Goal: Information Seeking & Learning: Check status

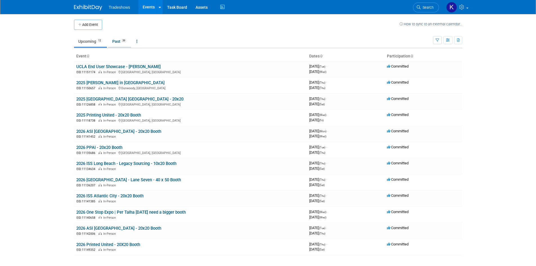
click at [121, 47] on li "Past 39" at bounding box center [119, 42] width 23 height 12
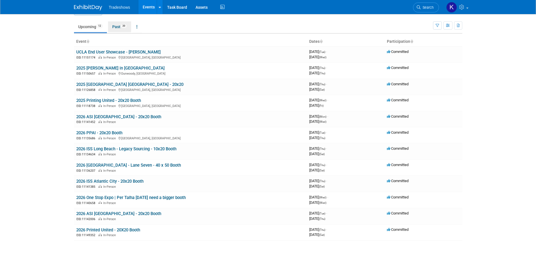
scroll to position [28, 0]
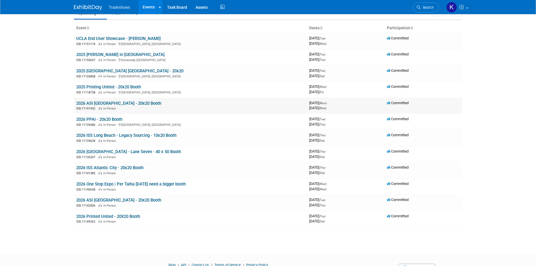
drag, startPoint x: 116, startPoint y: 98, endPoint x: 122, endPoint y: 98, distance: 5.9
click at [116, 99] on td "2026 ASI Orlando - 20x20 Booth EID: 11141452 In-Person" at bounding box center [190, 106] width 233 height 16
click at [123, 102] on link "2026 ASI [GEOGRAPHIC_DATA] - 20x20 Booth" at bounding box center [118, 103] width 85 height 5
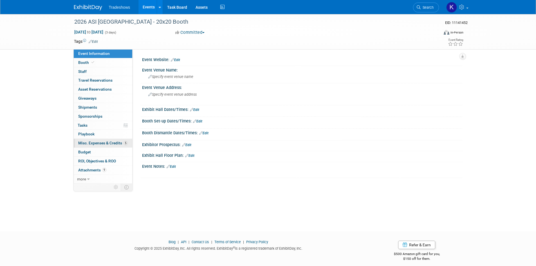
click at [103, 143] on span "Misc. Expenses & Credits 5" at bounding box center [103, 143] width 50 height 5
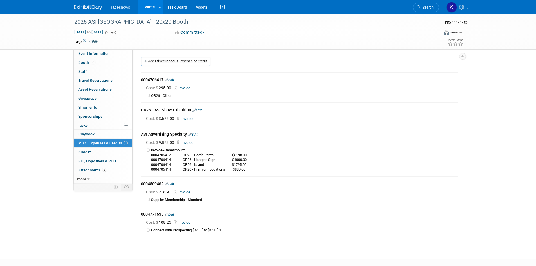
drag, startPoint x: 510, startPoint y: 141, endPoint x: 472, endPoint y: 128, distance: 39.9
click at [510, 140] on div "2026 ASI Orlando - 20x20 Booth EID: 11141452 Jan 5, 2026 to Jan 7, 2026 (3 days…" at bounding box center [268, 131] width 536 height 235
click at [193, 139] on div "Cost: $ 9,873.00 Invoice invoice# Amount" at bounding box center [299, 155] width 317 height 34
click at [180, 144] on div "Cost: $ 9,873.00 Invoice" at bounding box center [302, 143] width 312 height 6
click at [187, 140] on link "Invoice" at bounding box center [186, 142] width 18 height 4
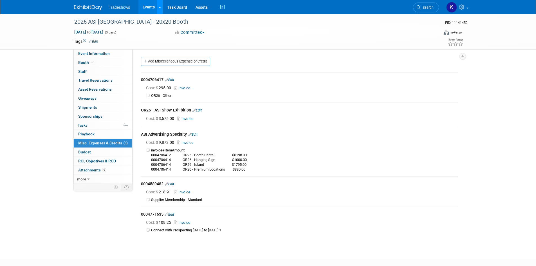
drag, startPoint x: 83, startPoint y: 7, endPoint x: 159, endPoint y: 6, distance: 76.0
click at [84, 7] on img at bounding box center [88, 8] width 28 height 6
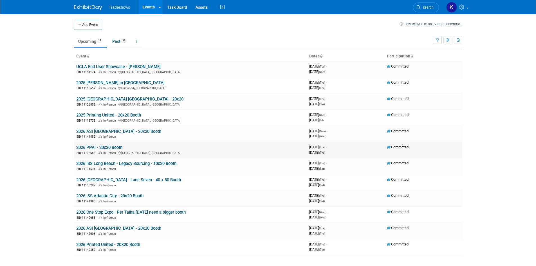
click at [94, 149] on link "2026 PPAI - 20x20 Booth" at bounding box center [99, 147] width 46 height 5
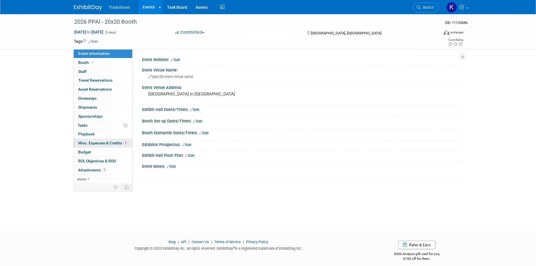
click at [109, 140] on link "1 Misc. Expenses & Credits 1" at bounding box center [103, 143] width 59 height 9
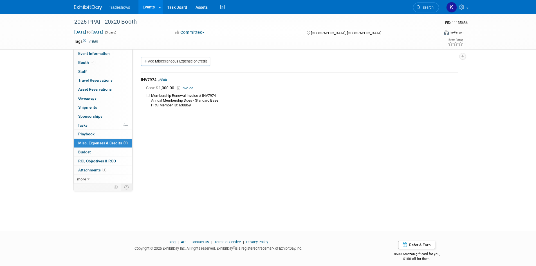
click at [81, 3] on link at bounding box center [91, 5] width 35 height 5
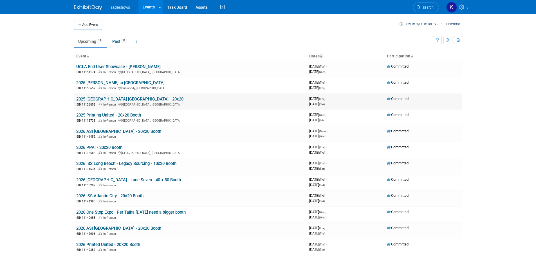
drag, startPoint x: 104, startPoint y: 98, endPoint x: 329, endPoint y: 81, distance: 225.8
click at [104, 98] on link "2025 [GEOGRAPHIC_DATA] [GEOGRAPHIC_DATA] - 20x20" at bounding box center [129, 99] width 107 height 5
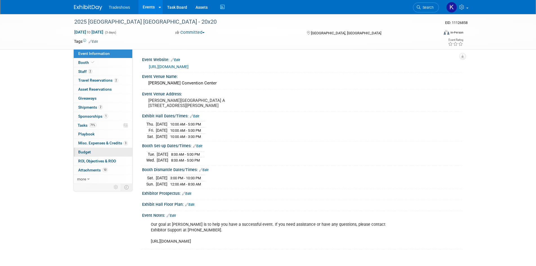
click at [105, 148] on link "Budget" at bounding box center [103, 152] width 59 height 9
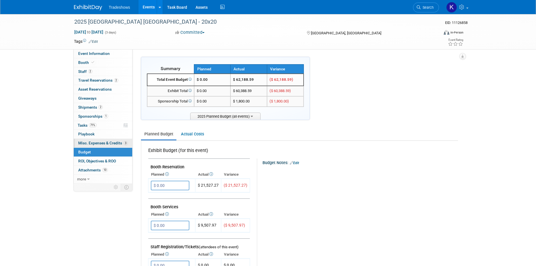
click at [113, 142] on span "Misc. Expenses & Credits 3" at bounding box center [103, 143] width 50 height 5
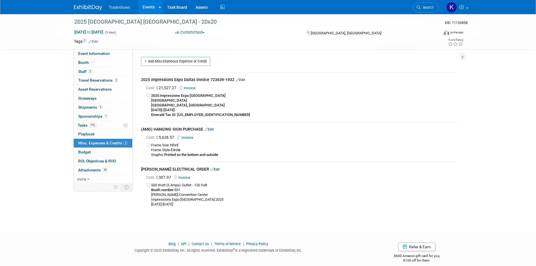
click at [431, 78] on div "2025 Impressions Expo Dallas Invoice 723639-1932 Edit" at bounding box center [299, 80] width 317 height 7
click at [82, 21] on div "2025 [GEOGRAPHIC_DATA] [GEOGRAPHIC_DATA] - 20x20" at bounding box center [251, 22] width 358 height 10
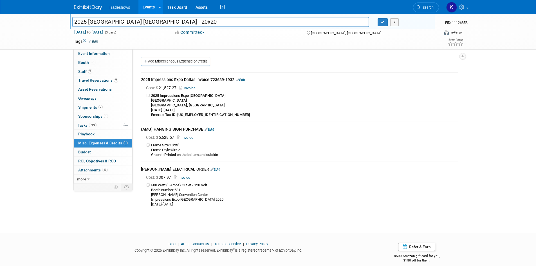
click at [82, 8] on img at bounding box center [88, 8] width 28 height 6
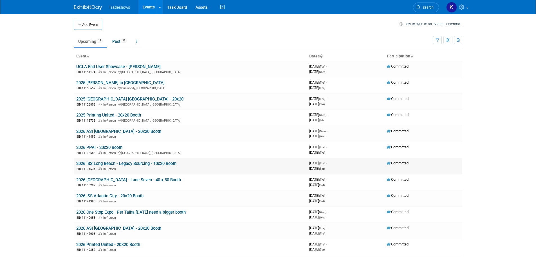
click at [151, 163] on link "2026 ISS Long Beach - Legacy Sourcing - 10x20 Booth" at bounding box center [126, 163] width 100 height 5
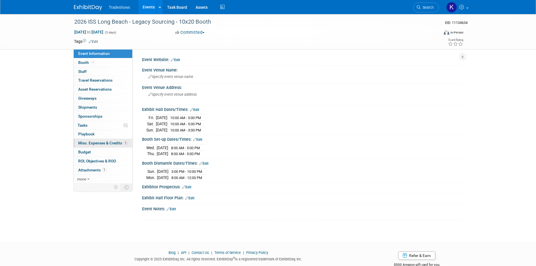
click at [109, 143] on span "Misc. Expenses & Credits 1" at bounding box center [103, 143] width 50 height 5
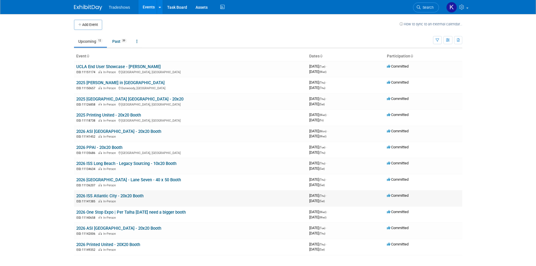
click at [124, 199] on td "2026 ISS Atlantic City - 20x20 Booth EID: 11141385 In-Person" at bounding box center [190, 198] width 233 height 16
click at [128, 197] on link "2026 ISS Atlantic City - 20x20 Booth" at bounding box center [109, 195] width 67 height 5
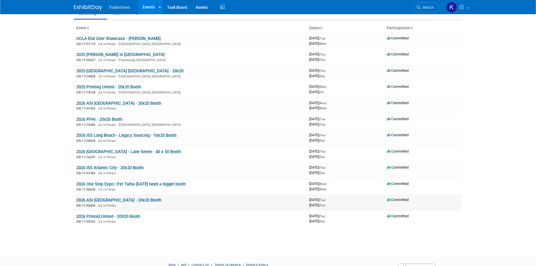
click at [103, 199] on link "2026 ASI [GEOGRAPHIC_DATA] - 20x20 Booth" at bounding box center [118, 200] width 85 height 5
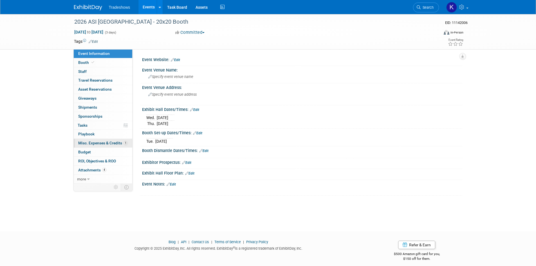
click at [114, 143] on span "Misc. Expenses & Credits 1" at bounding box center [103, 143] width 50 height 5
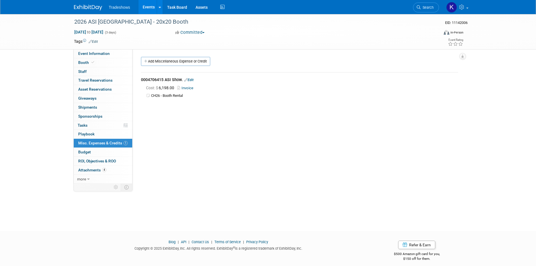
drag, startPoint x: 514, startPoint y: 100, endPoint x: 444, endPoint y: 75, distance: 74.4
click at [514, 100] on div "2026 ASI Chicago - 20x20 Booth EID: 11142006 Jul 21, 2026 to Jul 23, 2026 (3 da…" at bounding box center [268, 117] width 536 height 207
click at [80, 6] on img at bounding box center [88, 8] width 28 height 6
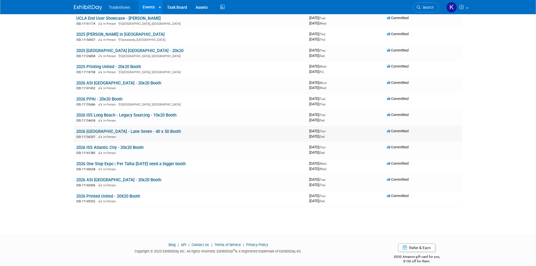
scroll to position [56, 0]
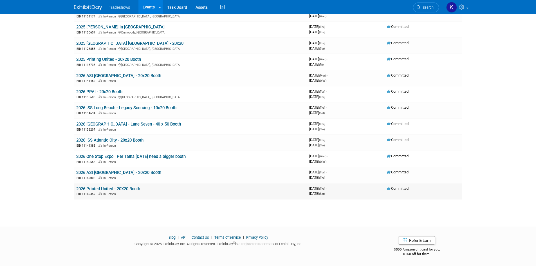
click at [116, 186] on link "2026 Printed United - 20X20 Booth" at bounding box center [108, 188] width 64 height 5
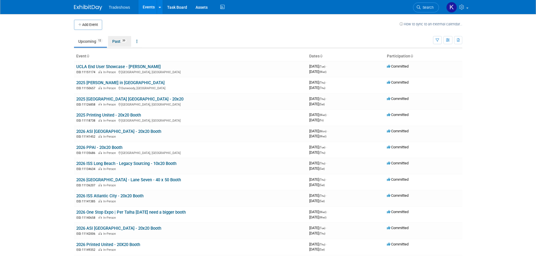
click at [124, 41] on span "39" at bounding box center [124, 41] width 6 height 4
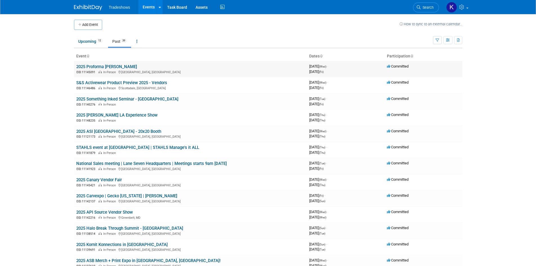
click at [102, 68] on link "2025 Proforma [PERSON_NAME]" at bounding box center [106, 66] width 61 height 5
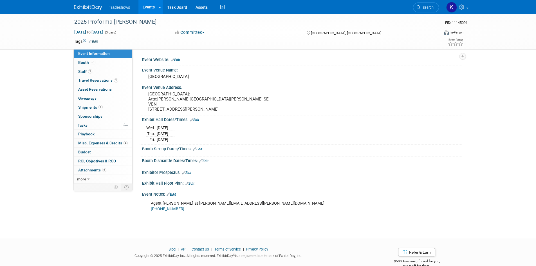
drag, startPoint x: 96, startPoint y: 140, endPoint x: 114, endPoint y: 133, distance: 19.1
click at [97, 140] on link "4 Misc. Expenses & Credits 4" at bounding box center [103, 143] width 59 height 9
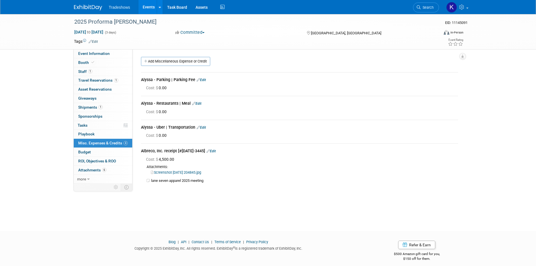
drag, startPoint x: 404, startPoint y: 119, endPoint x: 526, endPoint y: 63, distance: 134.1
click at [413, 115] on td "Alyssa - Restaurants | Meal Edit Cost: $ 0.00" at bounding box center [299, 107] width 317 height 23
click at [82, 8] on img at bounding box center [88, 8] width 28 height 6
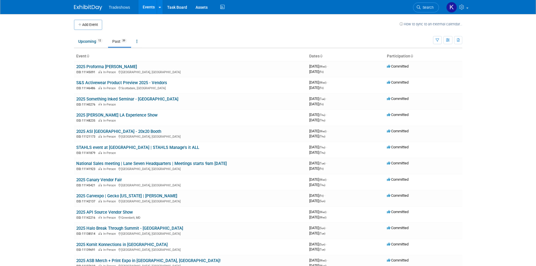
click at [118, 44] on link "Past 39" at bounding box center [119, 41] width 23 height 11
click at [105, 99] on link "2025 Something Inked Seminar - [GEOGRAPHIC_DATA]" at bounding box center [127, 99] width 102 height 5
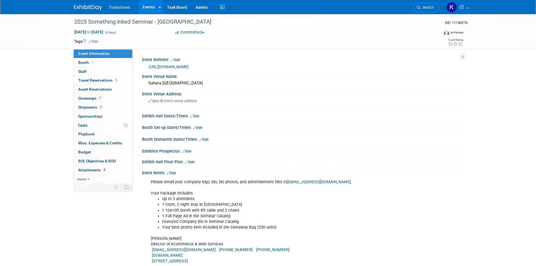
click at [44, 205] on div "2025 Something Inked Seminar - Las Vegas EID: 11140276 Aug 12, 2025 to Aug 15, …" at bounding box center [268, 147] width 536 height 266
click at [89, 7] on img at bounding box center [88, 8] width 28 height 6
